Goal: Information Seeking & Learning: Learn about a topic

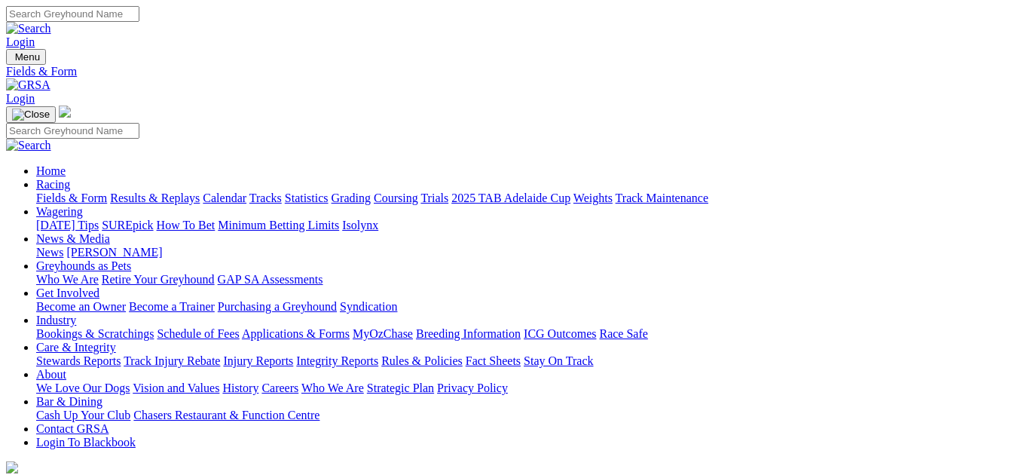
click at [61, 191] on link "Fields & Form" at bounding box center [71, 197] width 71 height 13
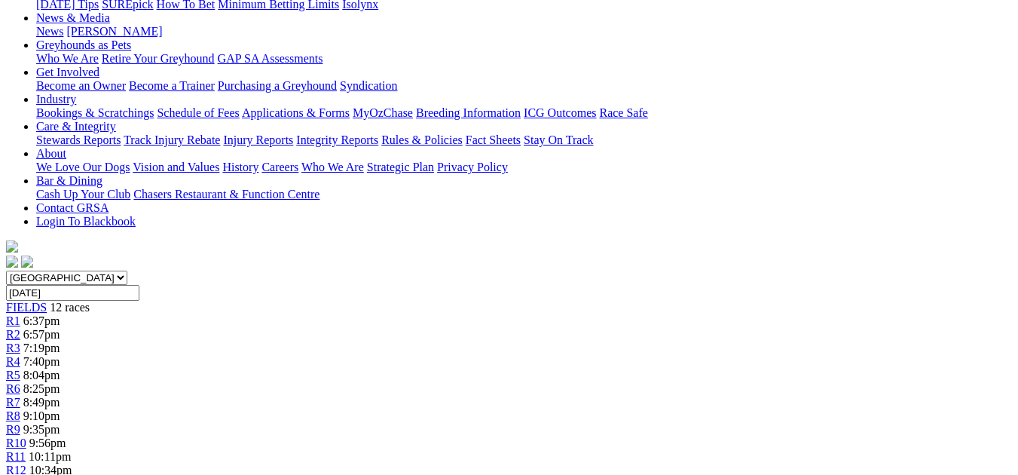
scroll to position [231, 0]
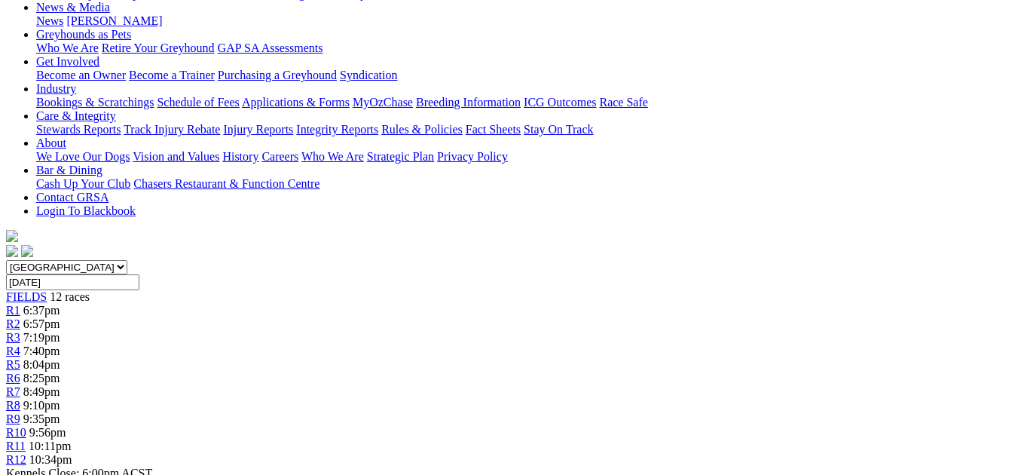
click at [26, 453] on span "R12" at bounding box center [16, 459] width 20 height 13
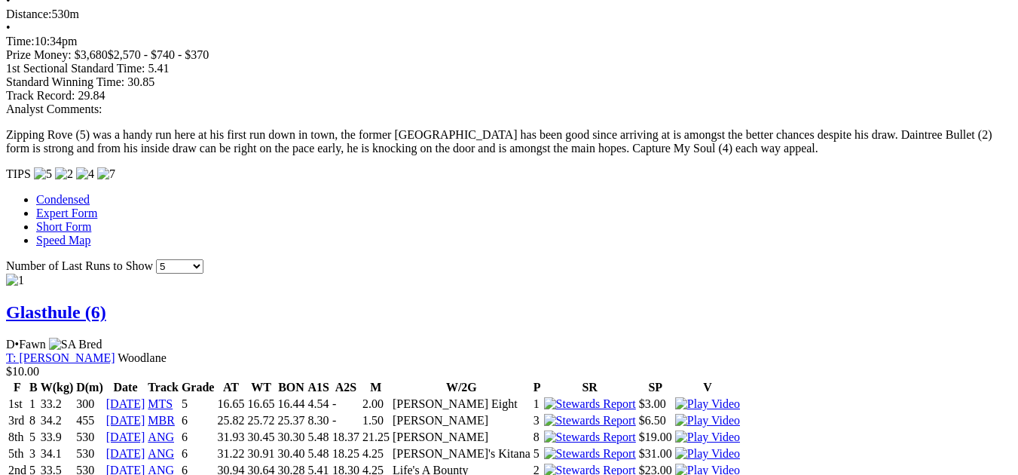
scroll to position [1248, 0]
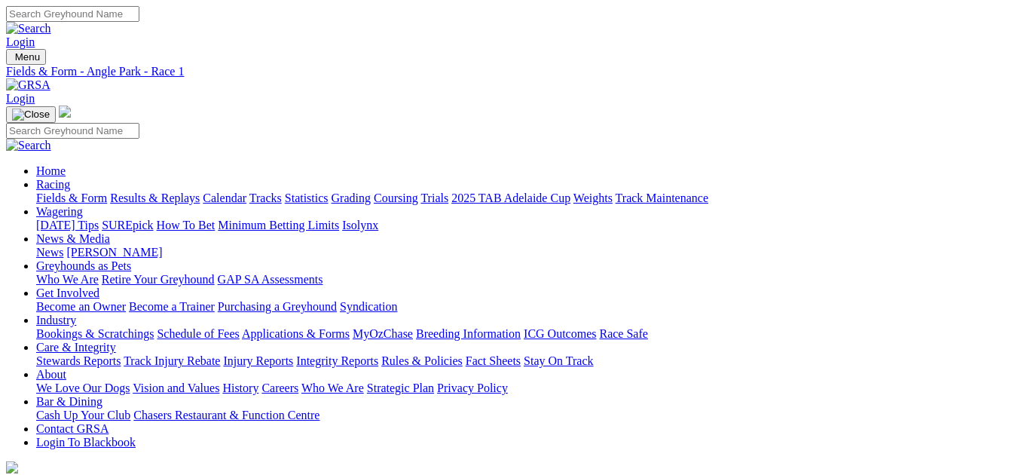
click at [571, 191] on link "2025 TAB Adelaide Cup" at bounding box center [511, 197] width 119 height 13
click at [54, 191] on link "Fields & Form" at bounding box center [71, 197] width 71 height 13
click at [60, 191] on link "Fields & Form" at bounding box center [71, 197] width 71 height 13
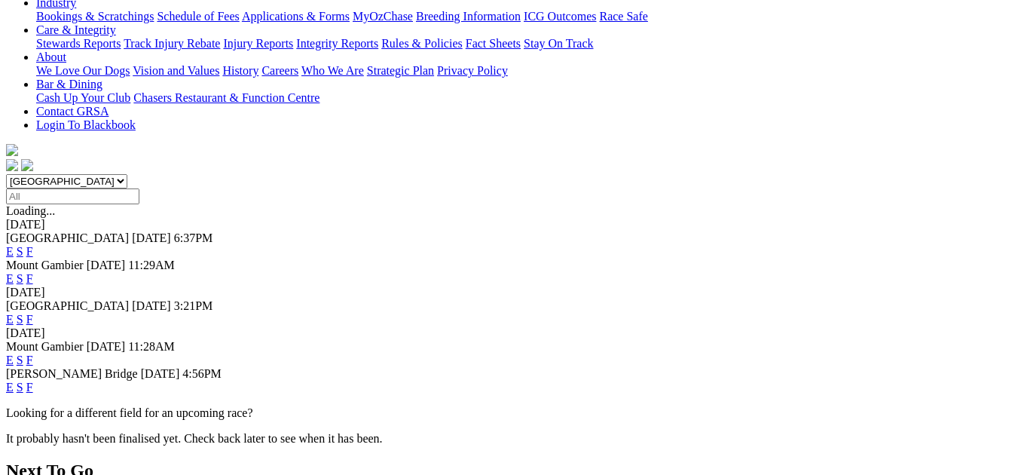
scroll to position [332, 0]
